Goal: Information Seeking & Learning: Learn about a topic

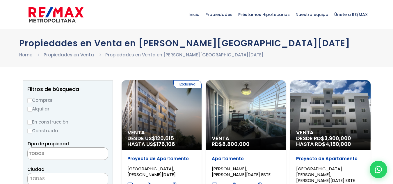
select select
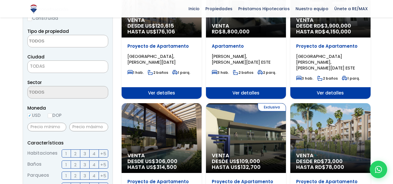
scroll to position [54, 0]
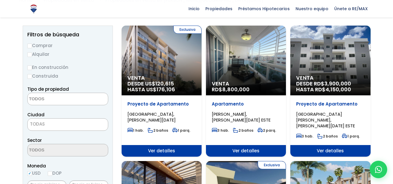
click at [202, 145] on span "Ver detalles" at bounding box center [162, 151] width 80 height 12
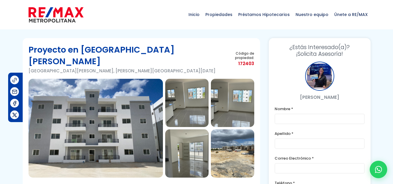
click at [127, 107] on img at bounding box center [96, 128] width 135 height 99
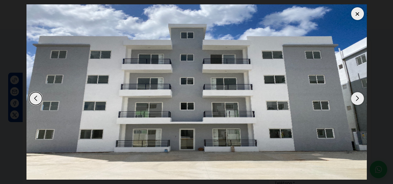
click at [358, 99] on div "Next slide" at bounding box center [357, 98] width 13 height 13
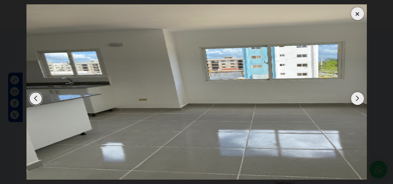
click at [358, 99] on div "Next slide" at bounding box center [357, 98] width 13 height 13
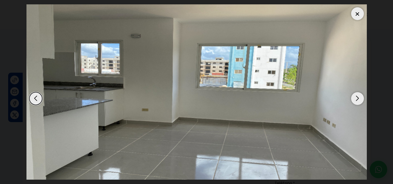
click at [358, 99] on div "Next slide" at bounding box center [357, 98] width 13 height 13
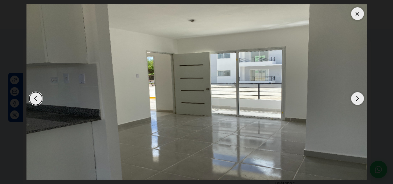
click at [358, 99] on div "Next slide" at bounding box center [357, 98] width 13 height 13
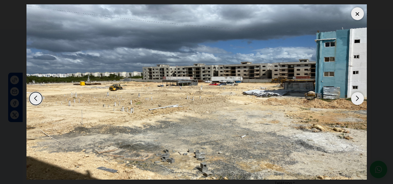
click at [358, 99] on div "Next slide" at bounding box center [357, 98] width 13 height 13
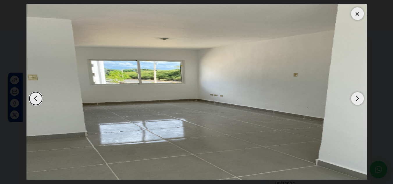
click at [358, 99] on div "Next slide" at bounding box center [357, 98] width 13 height 13
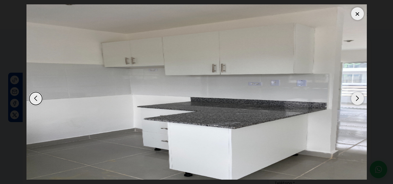
click at [358, 99] on div "Next slide" at bounding box center [357, 98] width 13 height 13
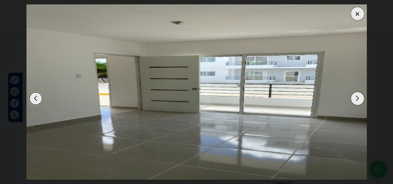
click at [358, 99] on div "Next slide" at bounding box center [357, 98] width 13 height 13
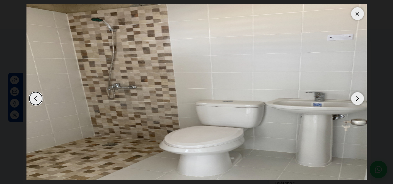
click at [357, 11] on div at bounding box center [357, 13] width 13 height 13
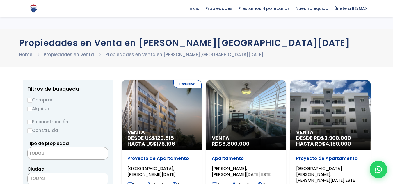
select select
